Goal: Contribute content: Contribute content

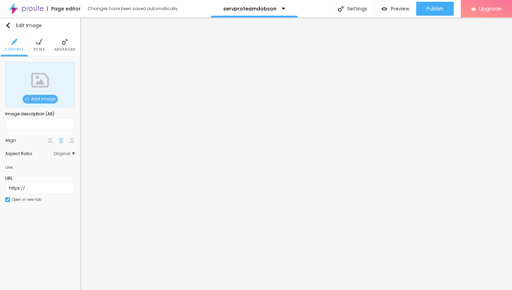
click at [46, 100] on span "Add image" at bounding box center [40, 99] width 35 height 9
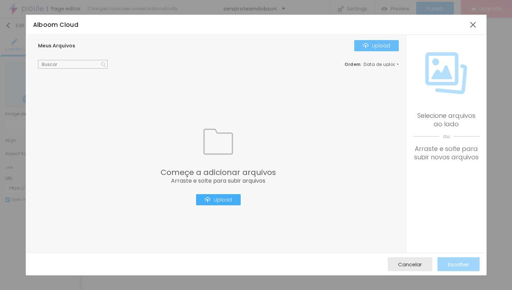
click at [371, 43] on div "Upload" at bounding box center [376, 46] width 27 height 6
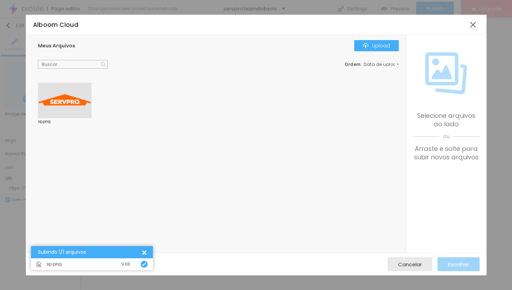
drag, startPoint x: 63, startPoint y: 100, endPoint x: 69, endPoint y: 100, distance: 5.9
click at [69, 100] on div at bounding box center [65, 101] width 54 height 36
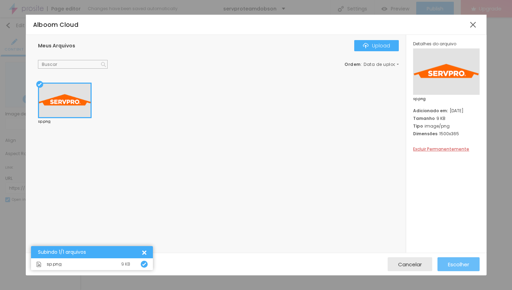
click at [460, 260] on div "Escolher" at bounding box center [458, 264] width 21 height 14
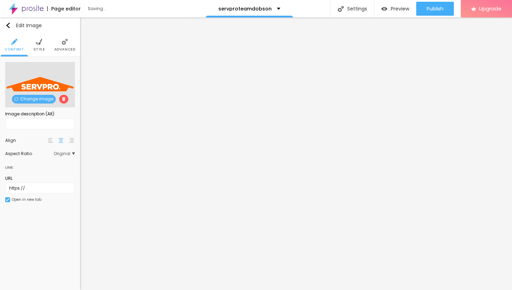
click at [64, 46] on li "Advanced" at bounding box center [64, 44] width 21 height 23
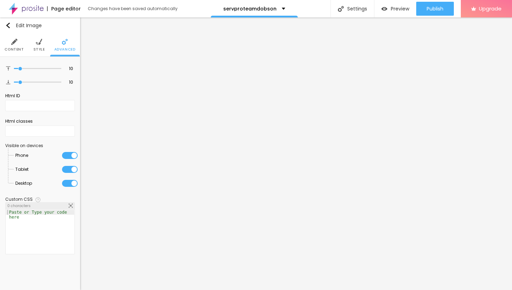
click at [36, 46] on li "Style" at bounding box center [38, 44] width 11 height 23
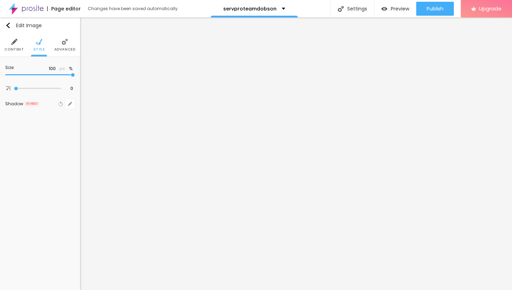
type input "30"
click at [23, 74] on input "range" at bounding box center [40, 74] width 70 height 3
type input "20"
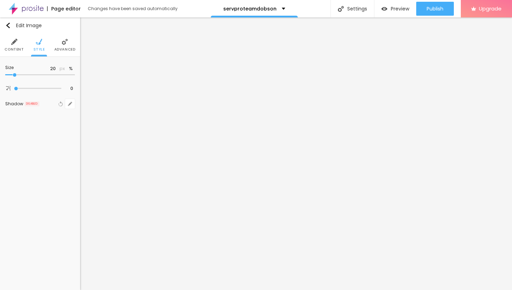
click at [16, 74] on input "range" at bounding box center [40, 74] width 70 height 3
type input "30"
click at [21, 74] on input "range" at bounding box center [40, 74] width 70 height 3
type input "25"
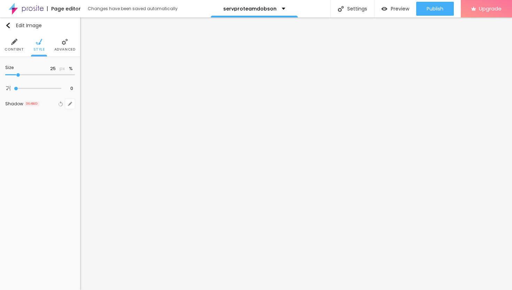
type input "25"
click at [18, 73] on input "range" at bounding box center [40, 74] width 70 height 3
type input "30"
click at [21, 74] on input "range" at bounding box center [40, 74] width 70 height 3
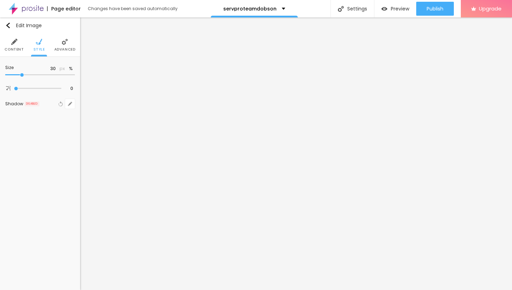
click at [63, 48] on span "Advanced" at bounding box center [64, 49] width 21 height 3
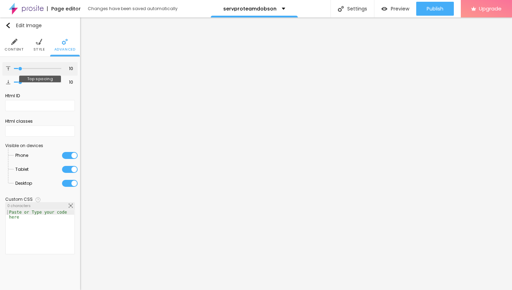
type input "12"
type input "13"
type input "14"
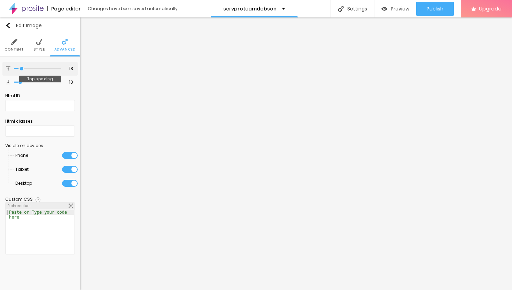
type input "14"
type input "16"
type input "18"
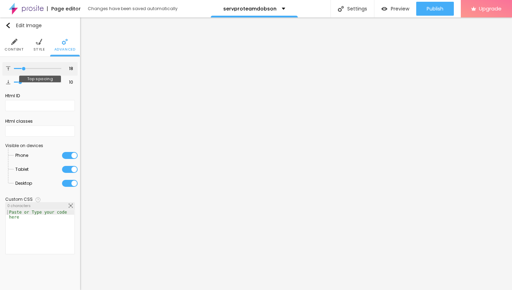
type input "20"
type input "22"
type input "23"
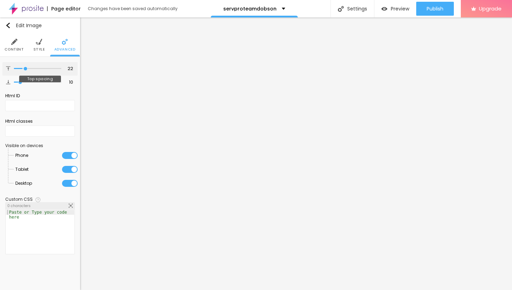
type input "23"
type input "24"
type input "25"
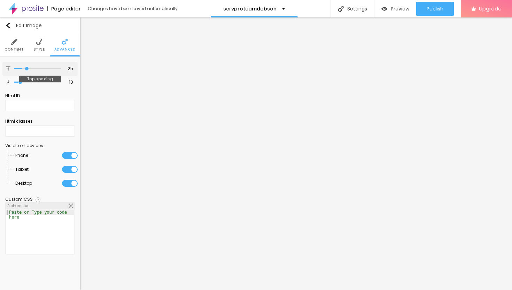
type input "26"
type input "27"
type input "28"
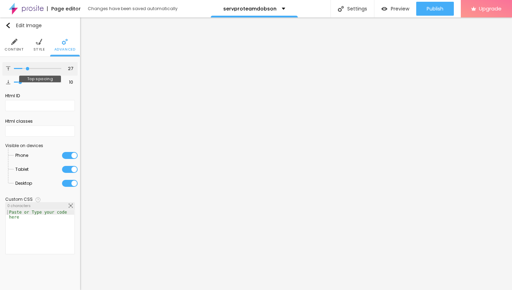
type input "28"
type input "29"
type input "30"
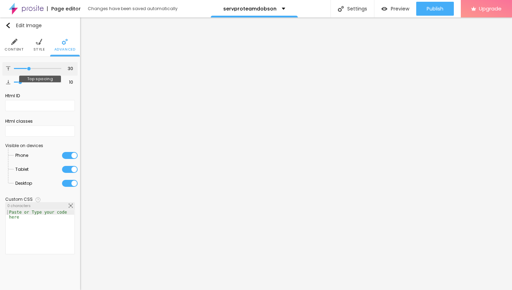
type input "31"
type input "32"
type input "33"
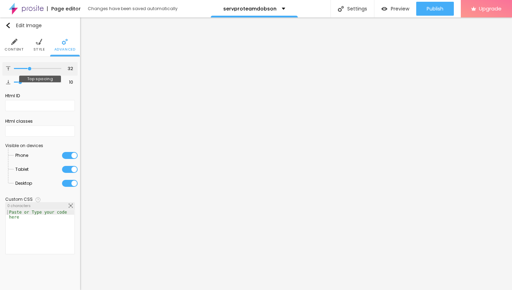
type input "33"
type input "34"
type input "35"
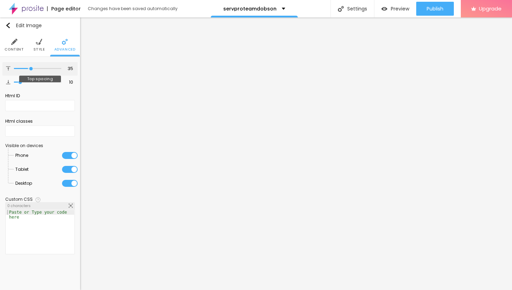
type input "36"
type input "37"
type input "38"
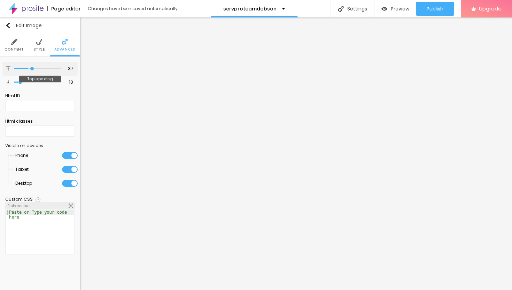
type input "38"
type input "39"
type input "40"
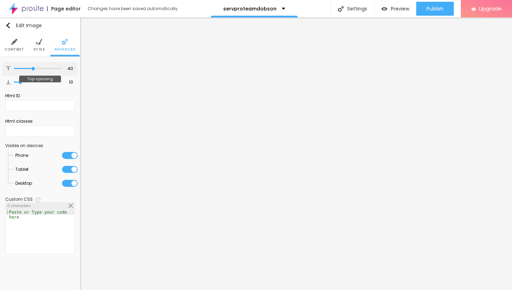
type input "41"
type input "42"
type input "43"
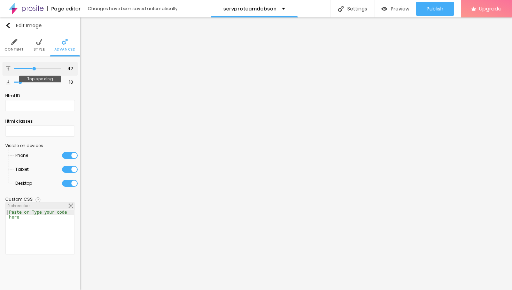
type input "43"
type input "44"
type input "45"
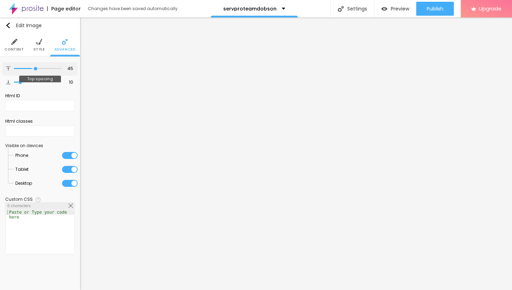
type input "46"
type input "47"
type input "48"
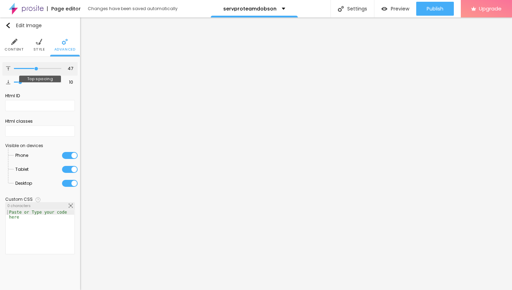
type input "48"
type input "49"
type input "50"
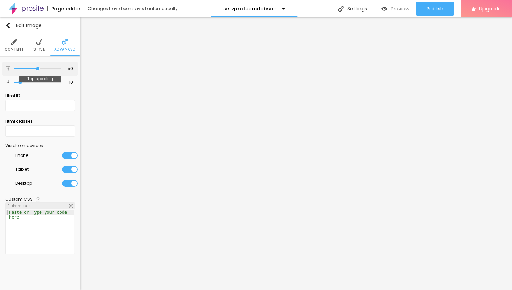
type input "51"
type input "52"
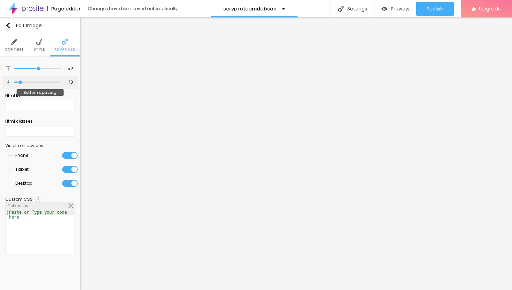
drag, startPoint x: 22, startPoint y: 68, endPoint x: 38, endPoint y: 75, distance: 18.1
click at [38, 75] on div "52 Top spacing 10 Bottom spacing Html ID Html classes Visible on devices Phone …" at bounding box center [40, 160] width 80 height 206
click at [17, 45] on li "Content" at bounding box center [14, 44] width 19 height 23
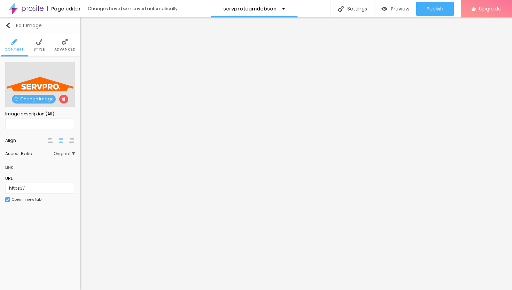
click at [10, 26] on img "button" at bounding box center [8, 26] width 6 height 6
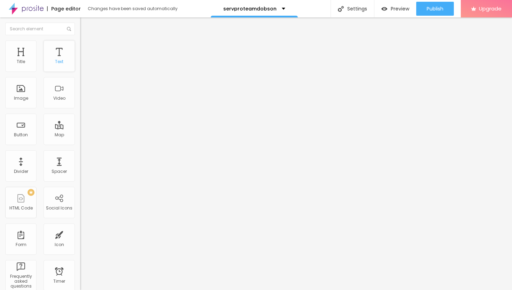
click at [57, 55] on div "Text" at bounding box center [59, 55] width 31 height 31
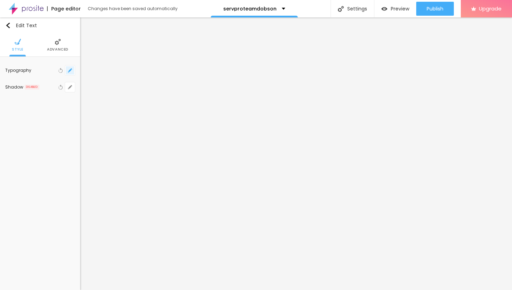
click at [68, 69] on button "button" at bounding box center [70, 70] width 10 height 10
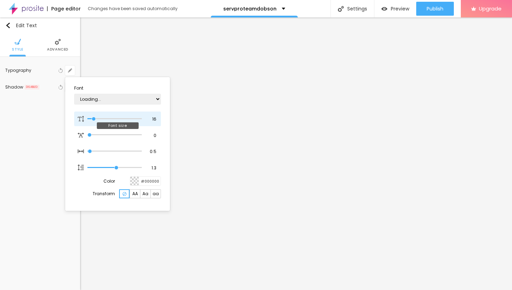
type input "17"
type input "1"
type input "19"
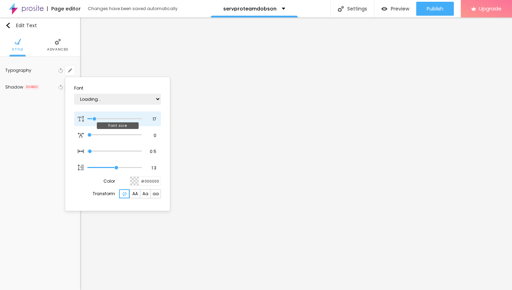
type input "1"
type input "21"
type input "1"
type input "23"
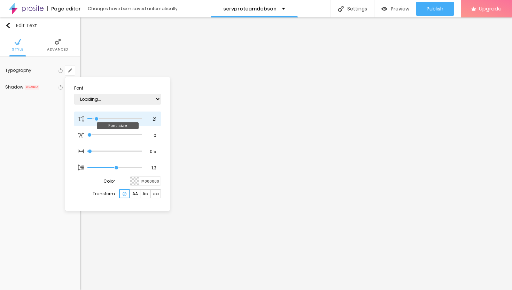
type input "23"
type input "1"
type input "25"
type input "1"
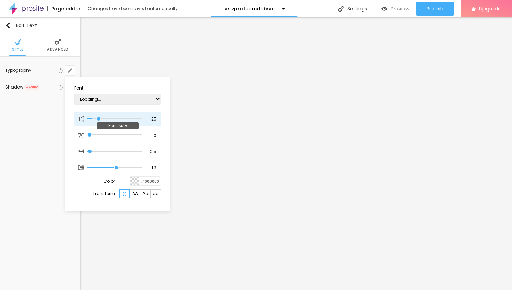
type input "26"
type input "1"
type input "27"
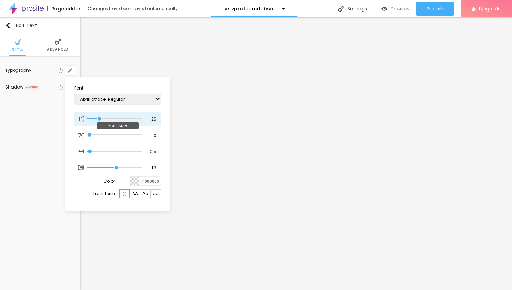
type input "1"
type input "28"
type input "1"
type input "29"
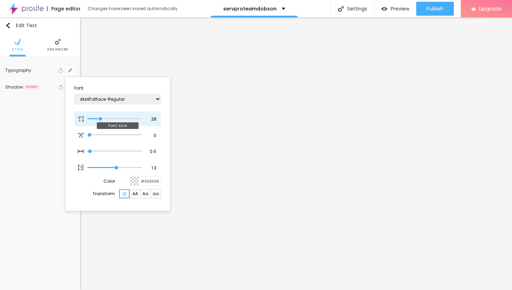
type input "29"
type input "1"
type input "30"
type input "1"
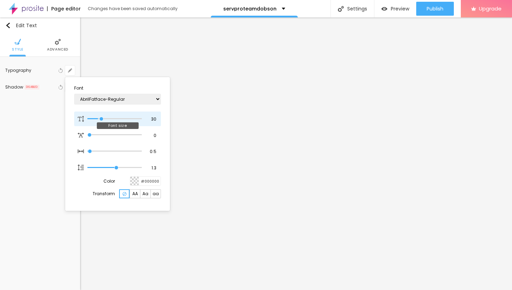
type input "31"
type input "1"
type input "32"
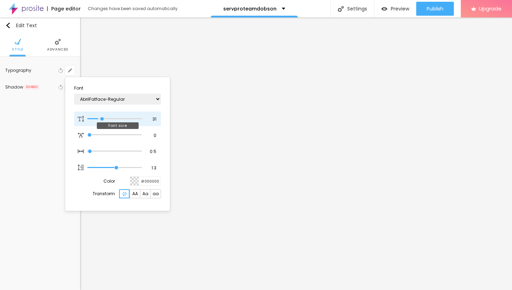
type input "1"
type input "33"
type input "1"
type input "32"
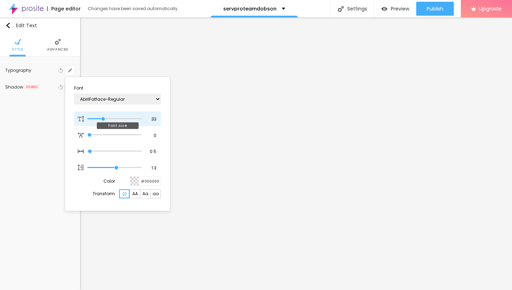
type input "32"
type input "1"
type input "31"
type input "1"
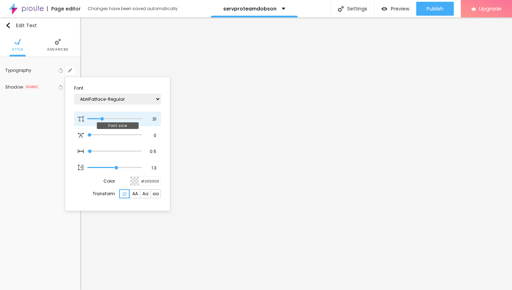
type input "30"
type input "1"
drag, startPoint x: 94, startPoint y: 119, endPoint x: 101, endPoint y: 121, distance: 7.4
type input "30"
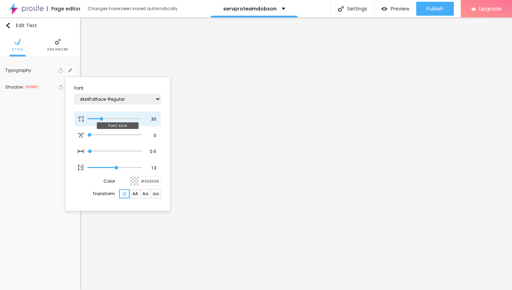
click at [101, 121] on input "range" at bounding box center [114, 118] width 54 height 3
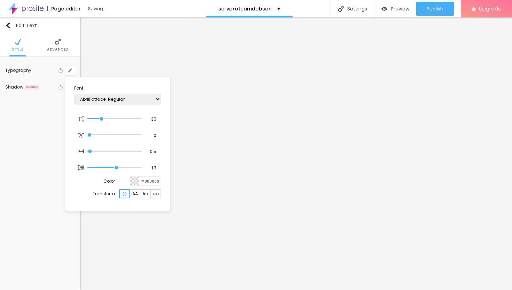
click at [266, 201] on div at bounding box center [256, 145] width 512 height 290
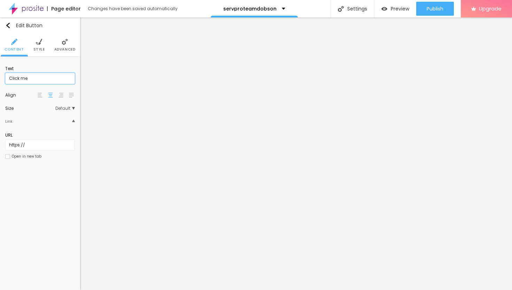
drag, startPoint x: 34, startPoint y: 76, endPoint x: 0, endPoint y: 70, distance: 34.9
click at [0, 71] on div "Text Click me Align Size Default Small Default Big Link URL https:// Open in ne…" at bounding box center [40, 115] width 80 height 116
drag, startPoint x: 38, startPoint y: 79, endPoint x: 0, endPoint y: 75, distance: 38.1
click at [0, 76] on div "Text Click me Align Size Default Small Default Big Link URL https:// Open in ne…" at bounding box center [40, 115] width 80 height 116
paste input "→ VIEW DOCUMENT HERE"
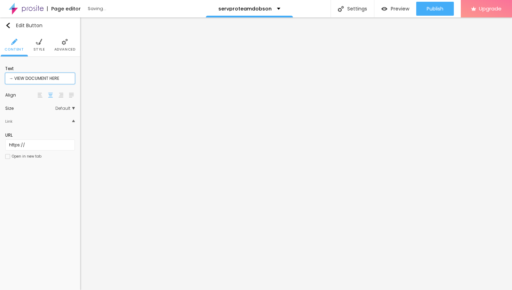
type input "→ VIEW DOCUMENT HERE"
drag, startPoint x: 37, startPoint y: 144, endPoint x: 0, endPoint y: 132, distance: 38.4
click at [0, 133] on div "Text → VIEW DOCUMENT HERE Align Size Default Small Default Big Link URL https:/…" at bounding box center [40, 115] width 80 height 116
paste input "[URL][DOMAIN_NAME]"
type input "[URL][DOMAIN_NAME]"
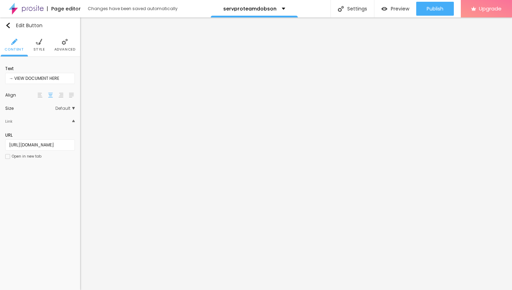
click at [9, 155] on div at bounding box center [7, 156] width 5 height 5
click at [434, 12] on div "Publish" at bounding box center [435, 9] width 17 height 14
click at [391, 9] on span "Preview" at bounding box center [400, 9] width 18 height 6
